Goal: Check status: Check status

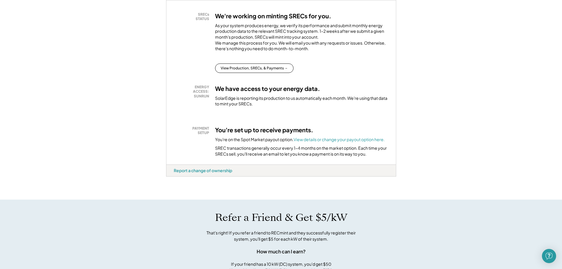
scroll to position [118, 0]
click at [251, 73] on button "View Production, SRECs, & Payments →" at bounding box center [254, 67] width 78 height 9
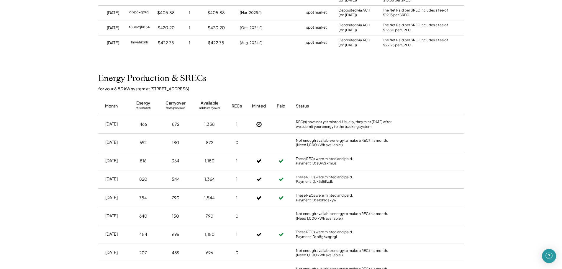
scroll to position [147, 0]
